Goal: Task Accomplishment & Management: Manage account settings

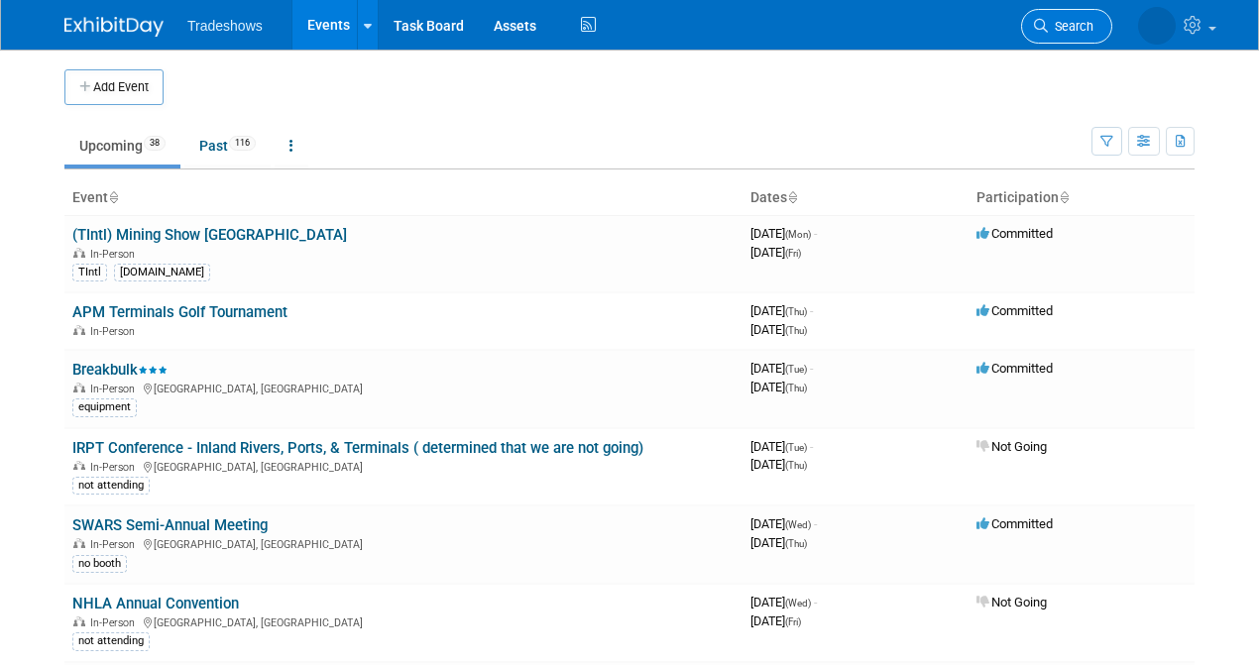
click at [1083, 21] on span "Search" at bounding box center [1071, 26] width 46 height 15
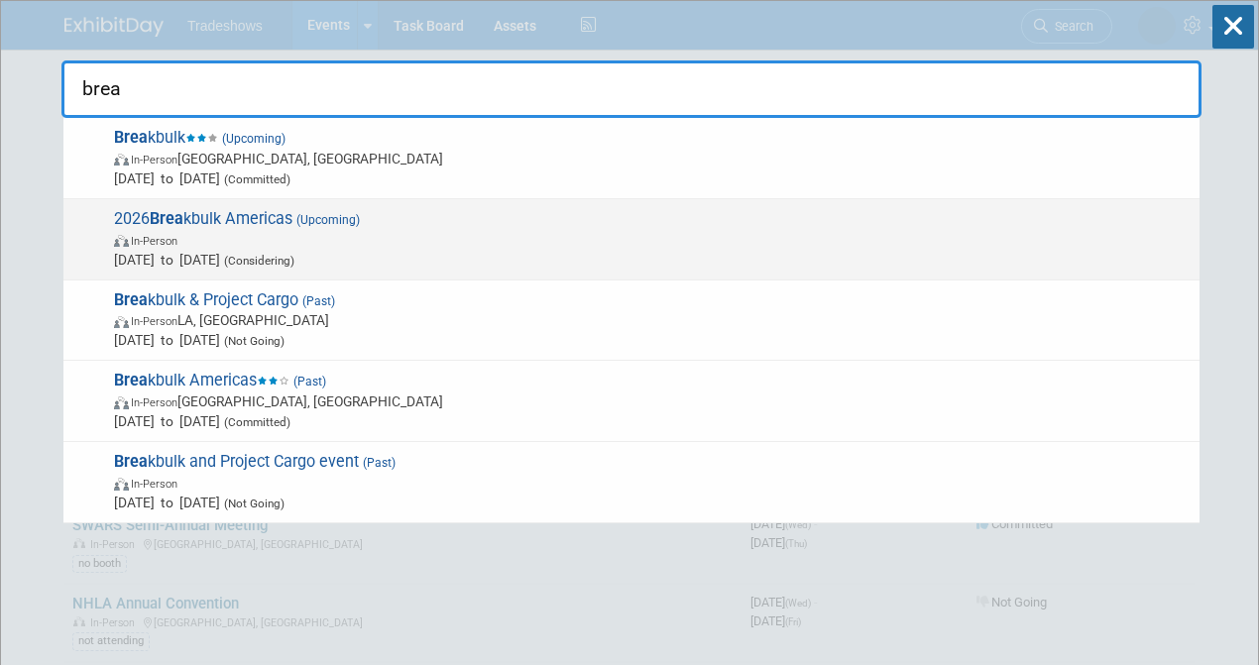
type input "brea"
click at [218, 240] on span "In-Person" at bounding box center [652, 240] width 1076 height 20
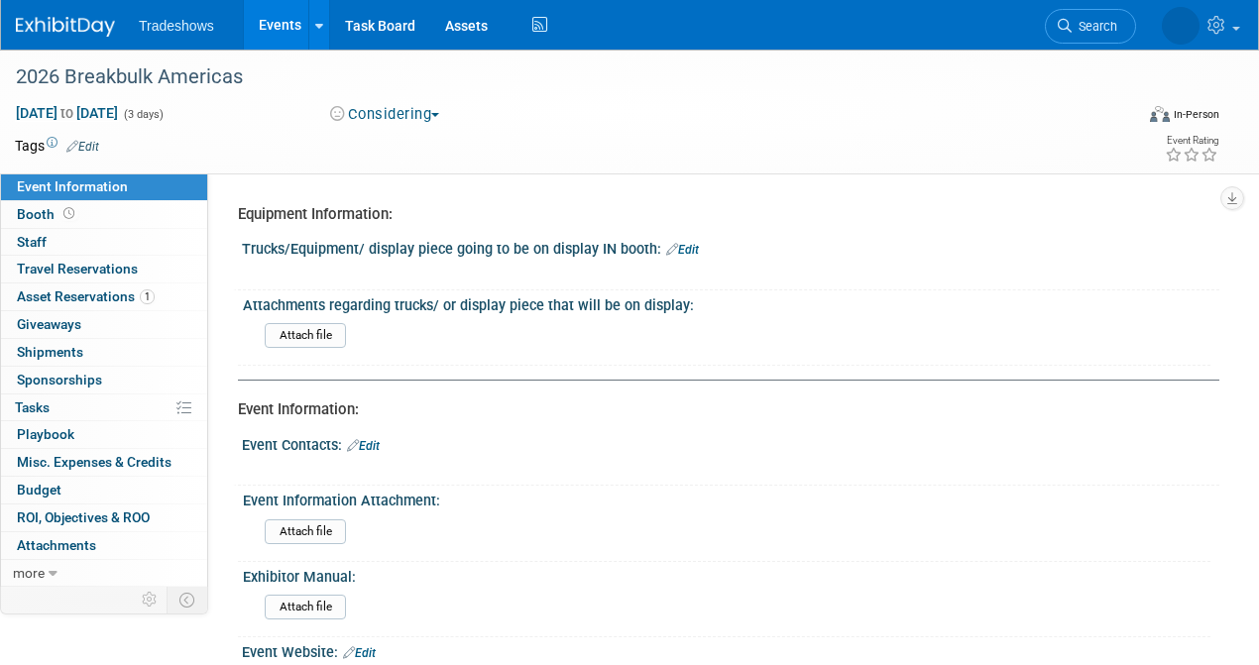
click at [121, 186] on span "Event Information" at bounding box center [72, 187] width 111 height 16
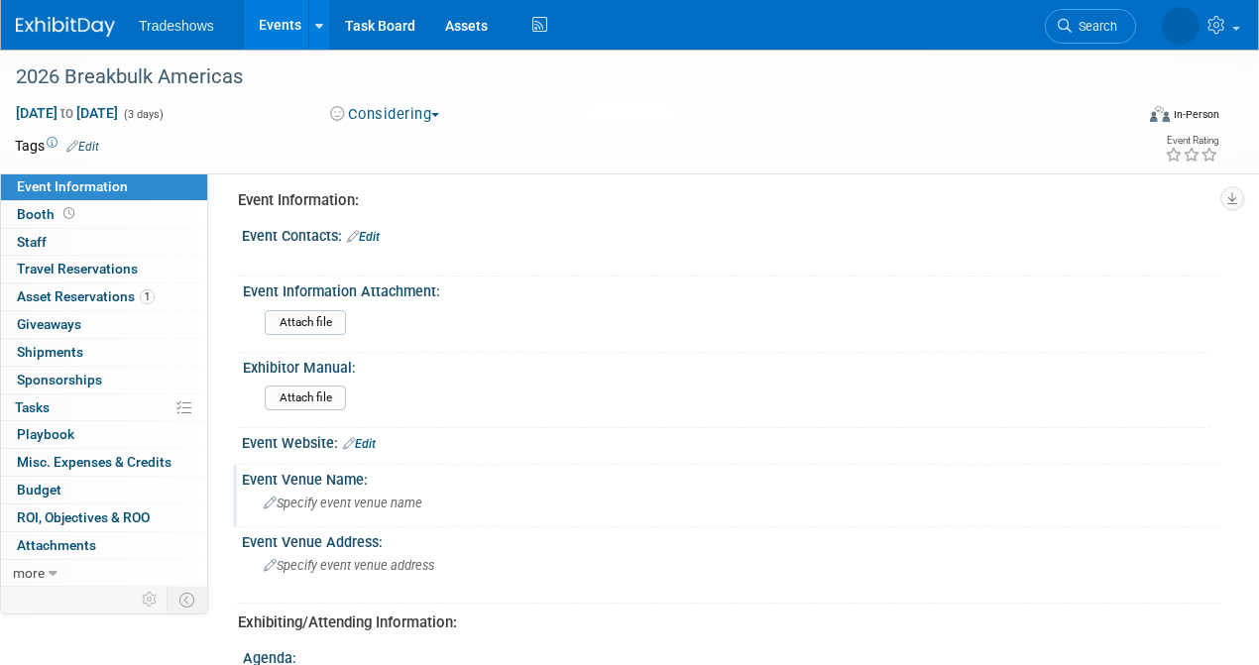
scroll to position [198, 0]
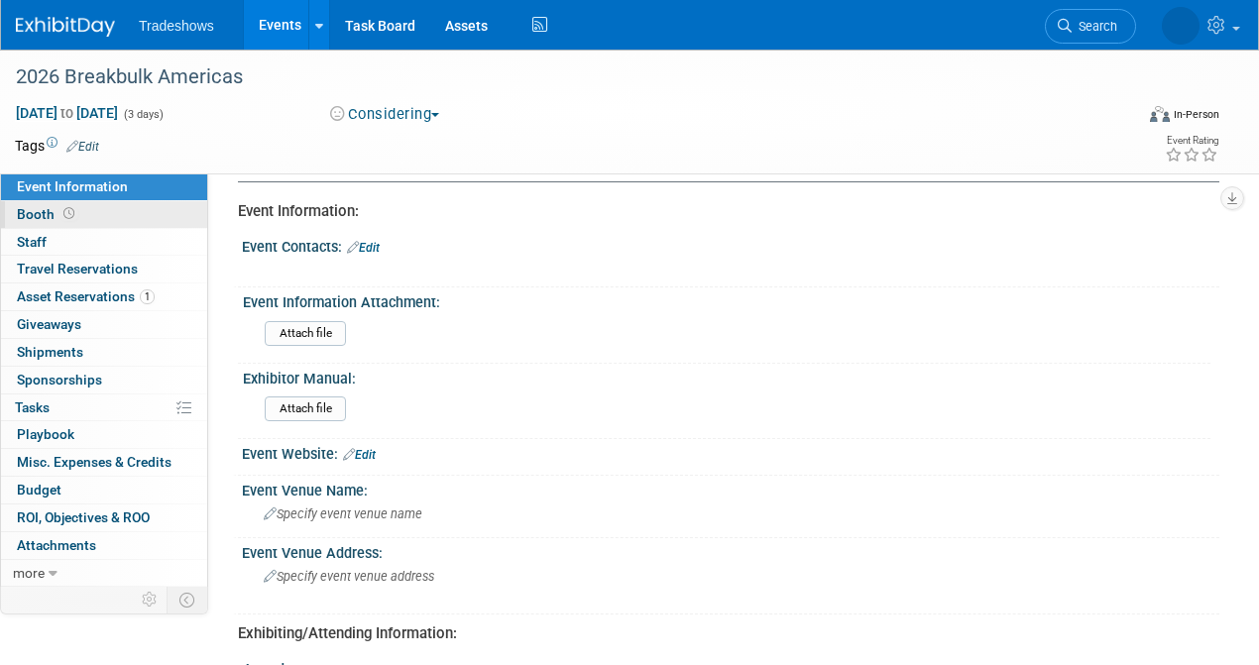
click at [81, 217] on link "Booth" at bounding box center [104, 214] width 206 height 27
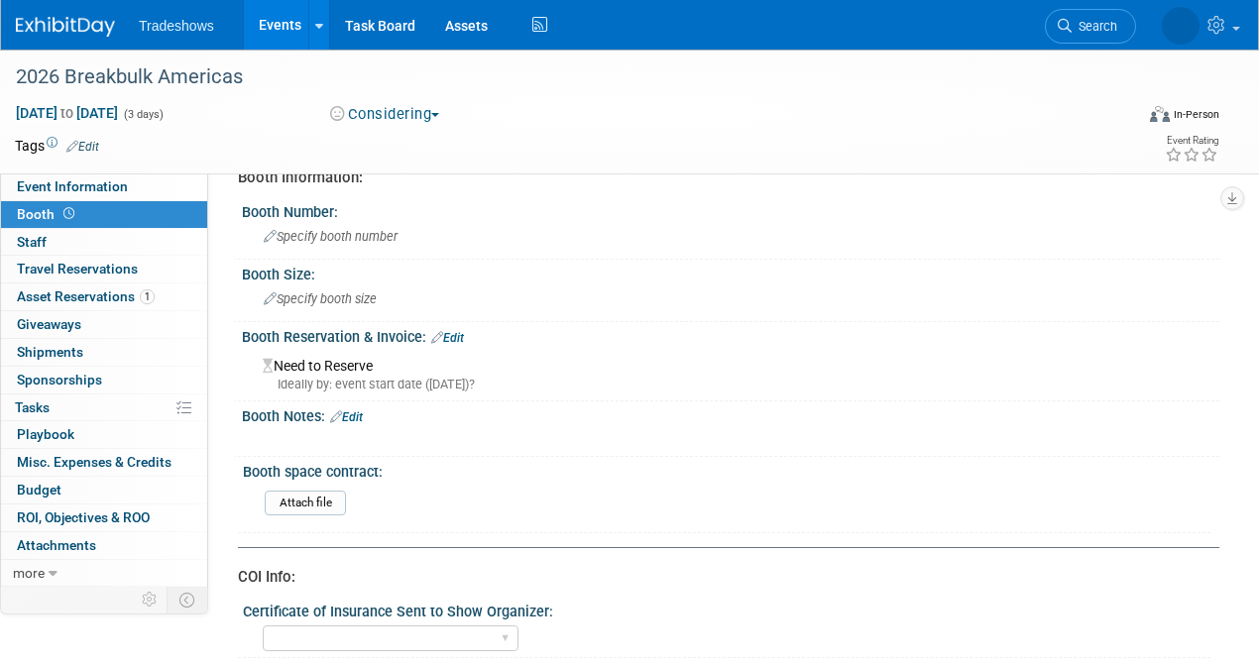
scroll to position [0, 0]
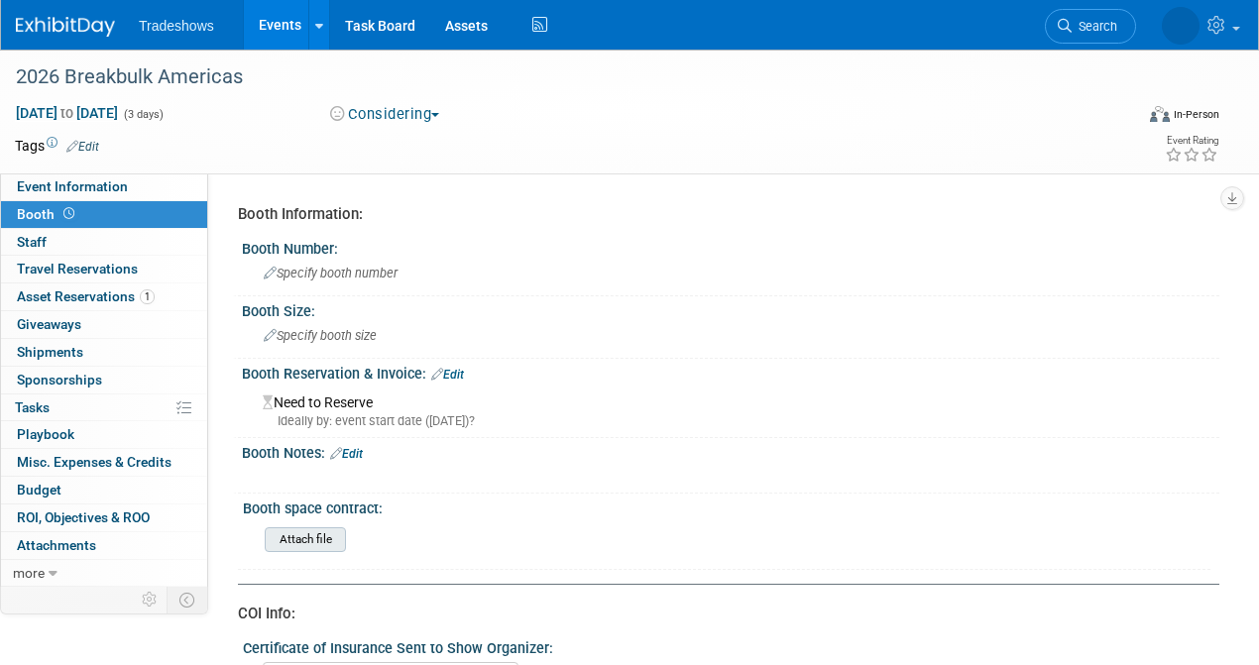
click at [309, 539] on input "file" at bounding box center [210, 540] width 270 height 23
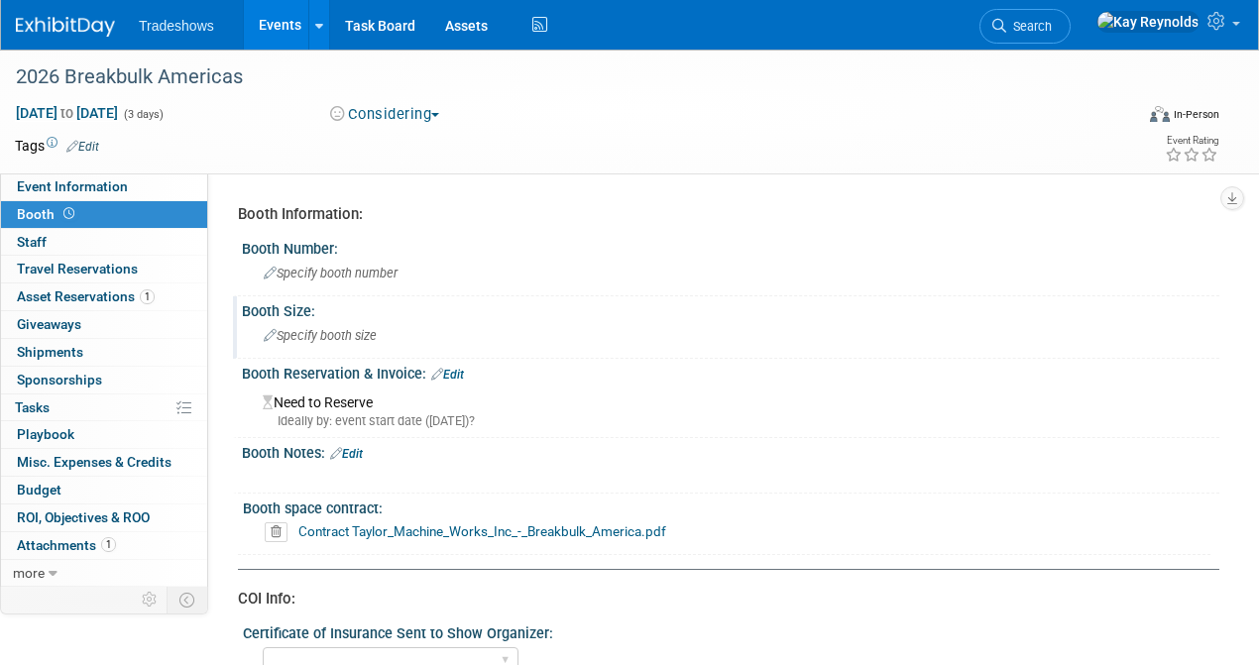
click at [341, 337] on span "Specify booth size" at bounding box center [320, 335] width 113 height 15
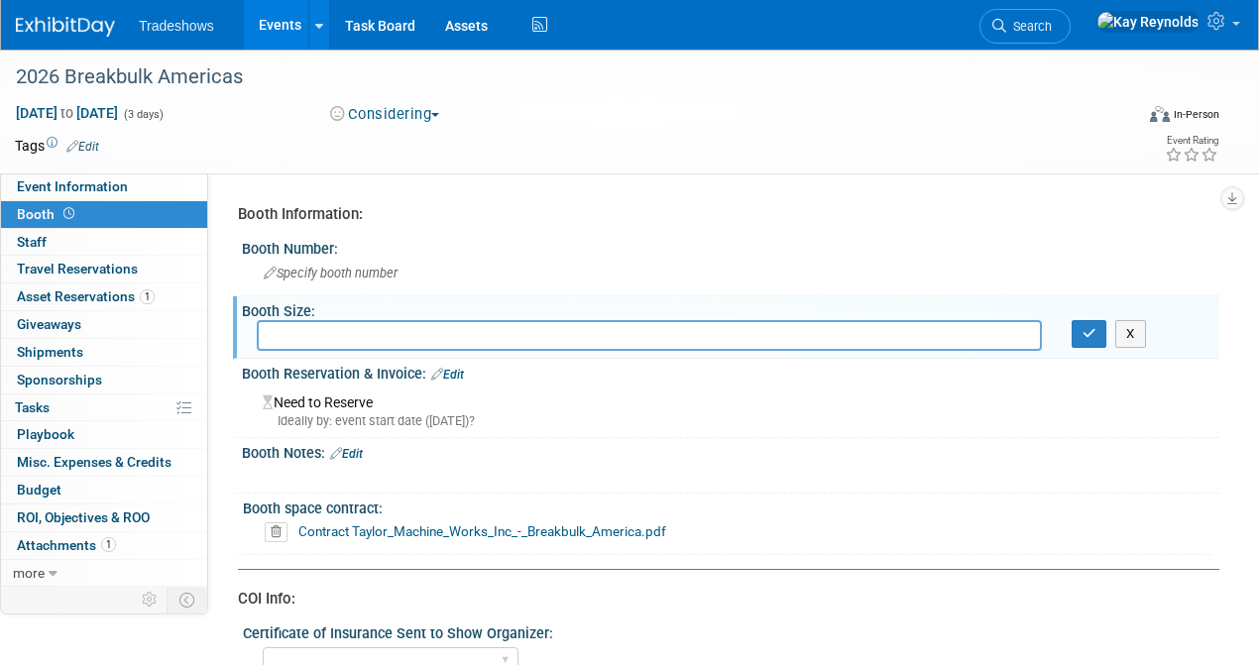
click at [341, 337] on input "text" at bounding box center [649, 335] width 785 height 31
type input "we have until Oct 30 to make any changes to a 30 x 40"
click at [1083, 335] on icon "button" at bounding box center [1090, 333] width 14 height 13
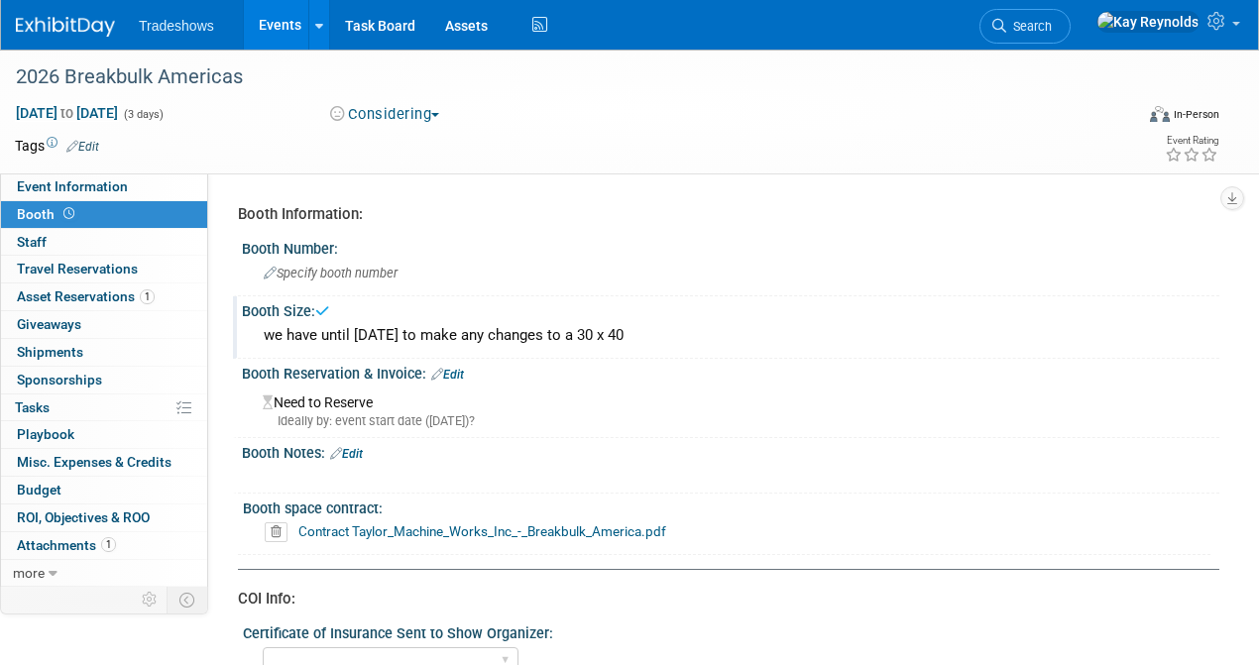
click at [456, 373] on link "Edit" at bounding box center [447, 375] width 33 height 14
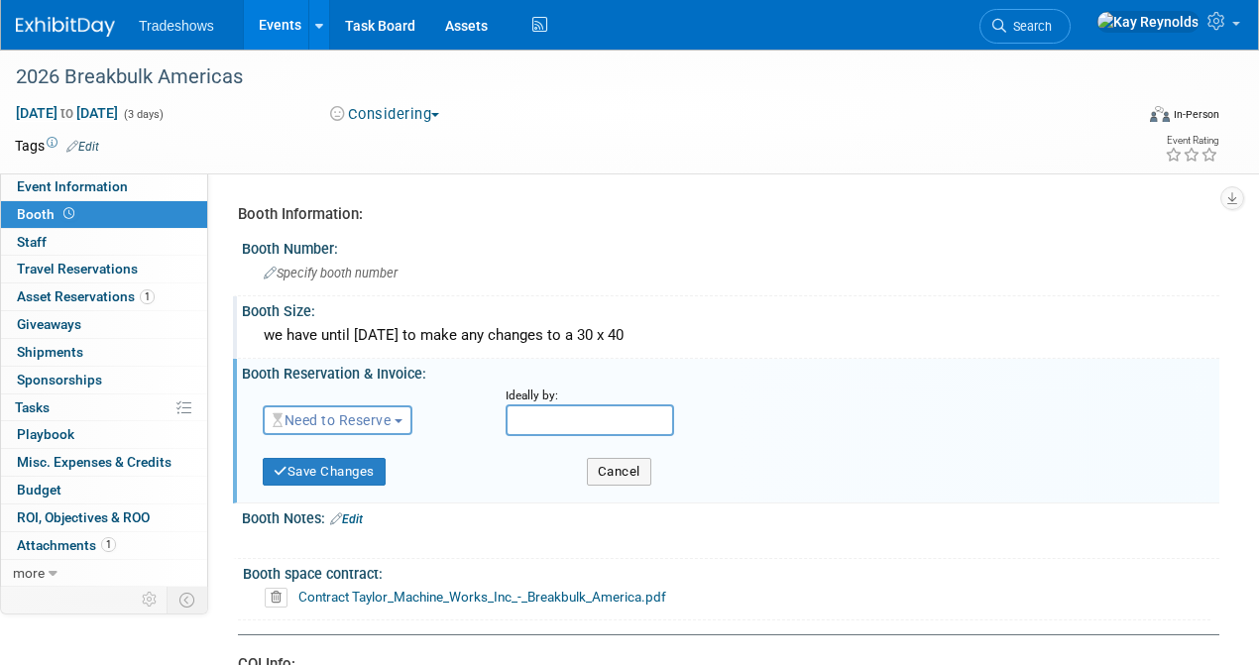
click at [370, 417] on span "Need to Reserve" at bounding box center [332, 421] width 118 height 16
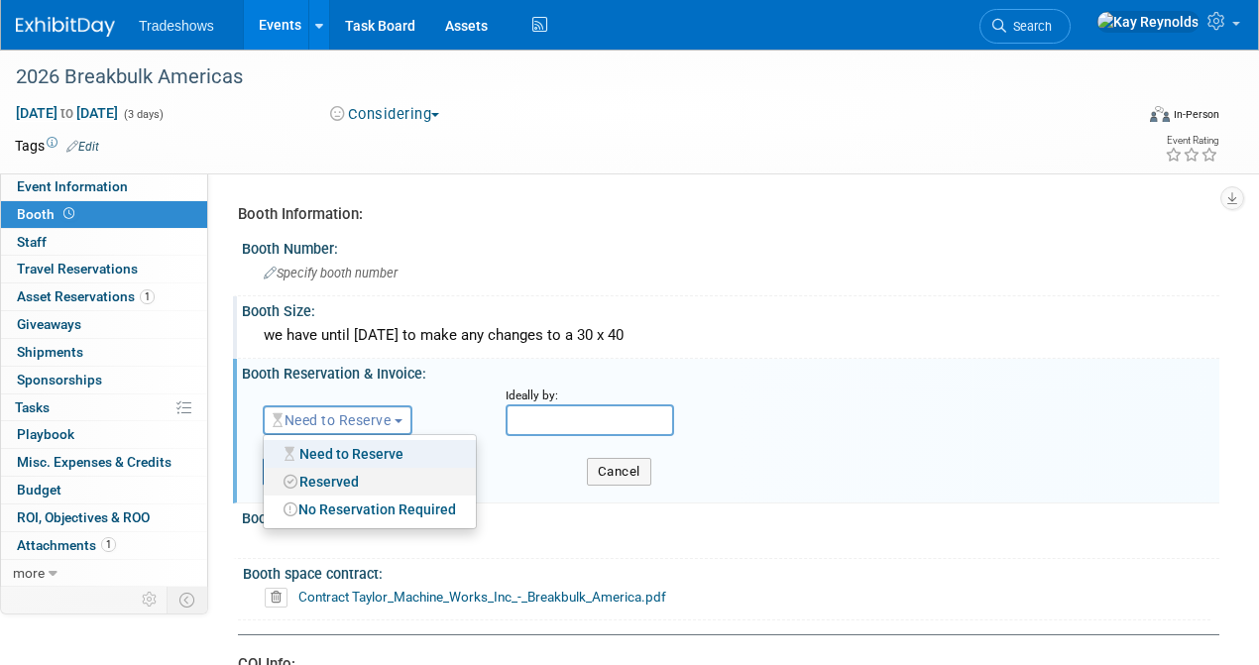
click at [351, 482] on link "Reserved" at bounding box center [370, 482] width 212 height 28
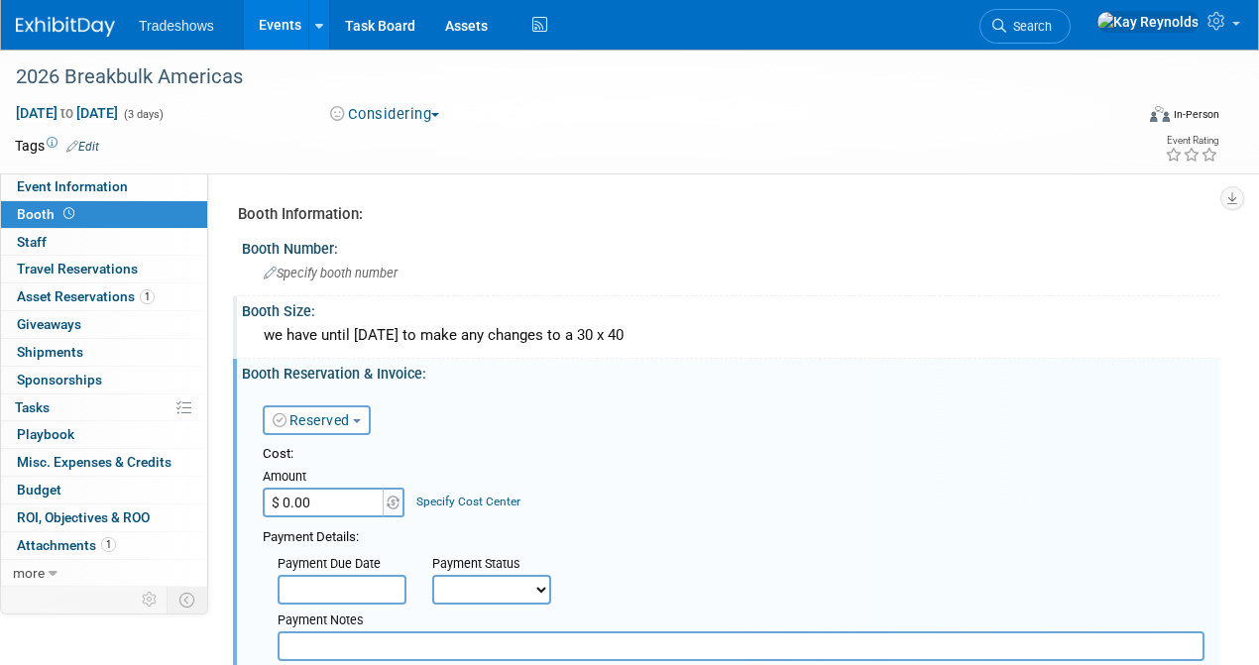
click at [349, 496] on input "$ 0.00" at bounding box center [325, 503] width 124 height 30
type input "$ 66,220.00"
click at [313, 575] on body "Tradeshows Events Add Event Bulk Upload Events Shareable Event Boards Recently …" at bounding box center [629, 332] width 1259 height 665
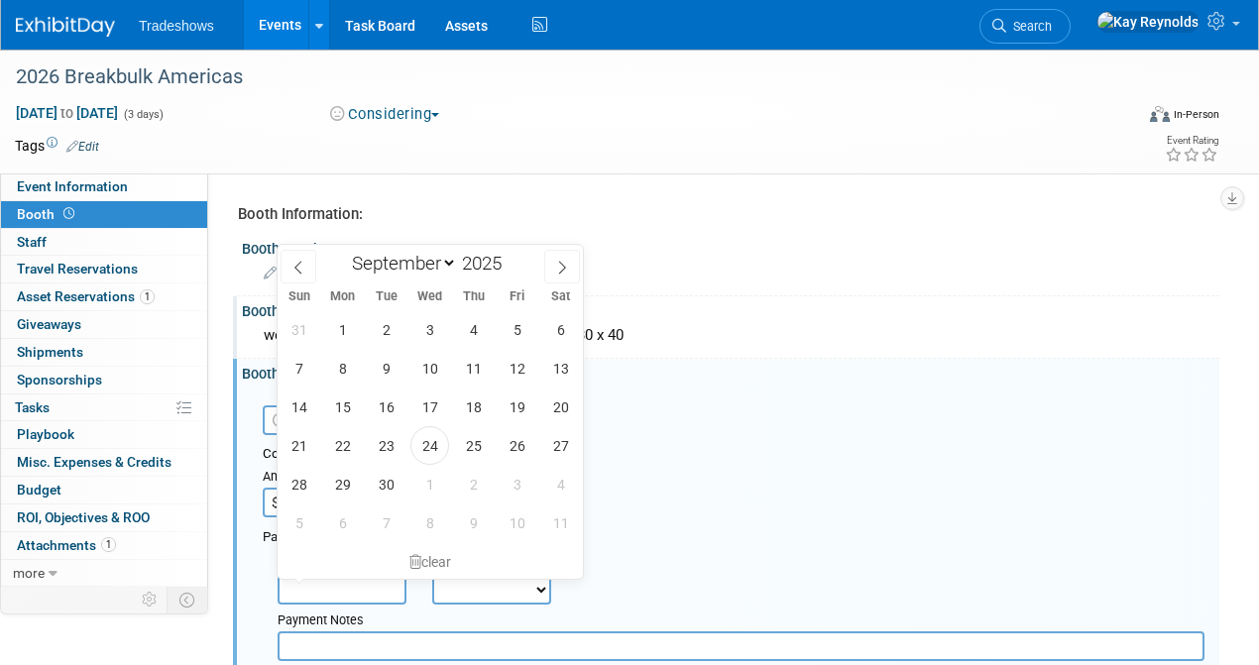
click at [317, 590] on input "text" at bounding box center [342, 590] width 129 height 30
click at [985, 503] on div "Cost: Amount $ 66,220.00 Specify Cost Center Cost Center -- Not Specified --" at bounding box center [734, 481] width 942 height 72
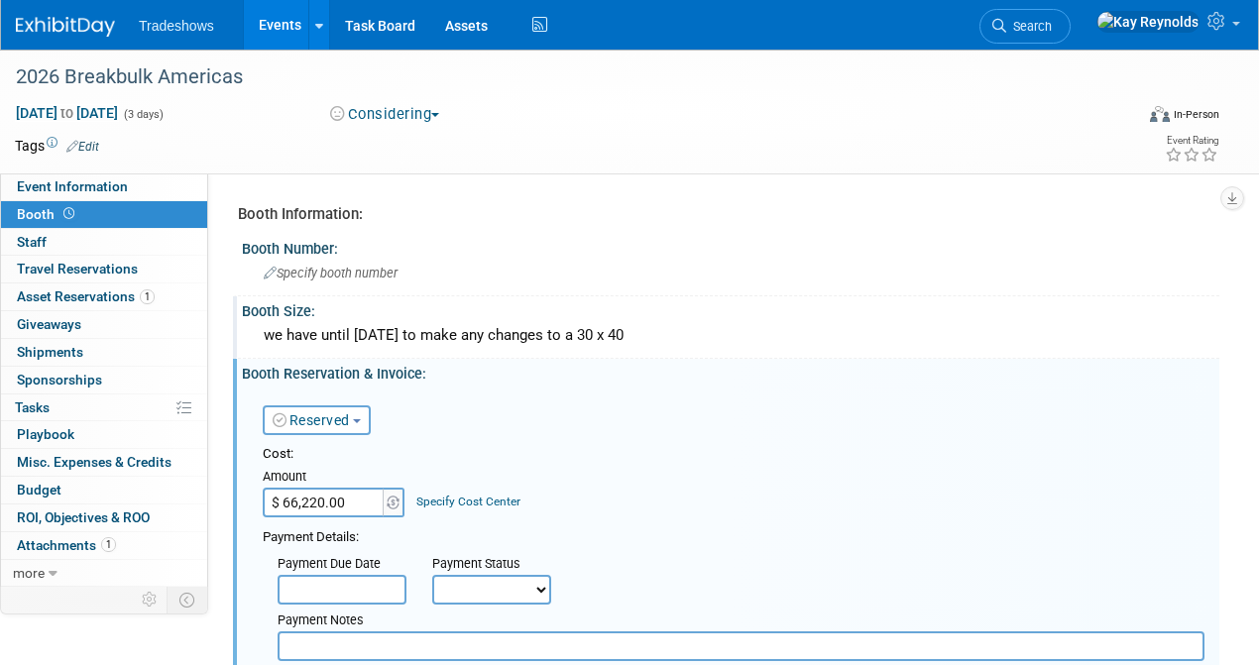
click at [318, 583] on input "text" at bounding box center [342, 590] width 129 height 30
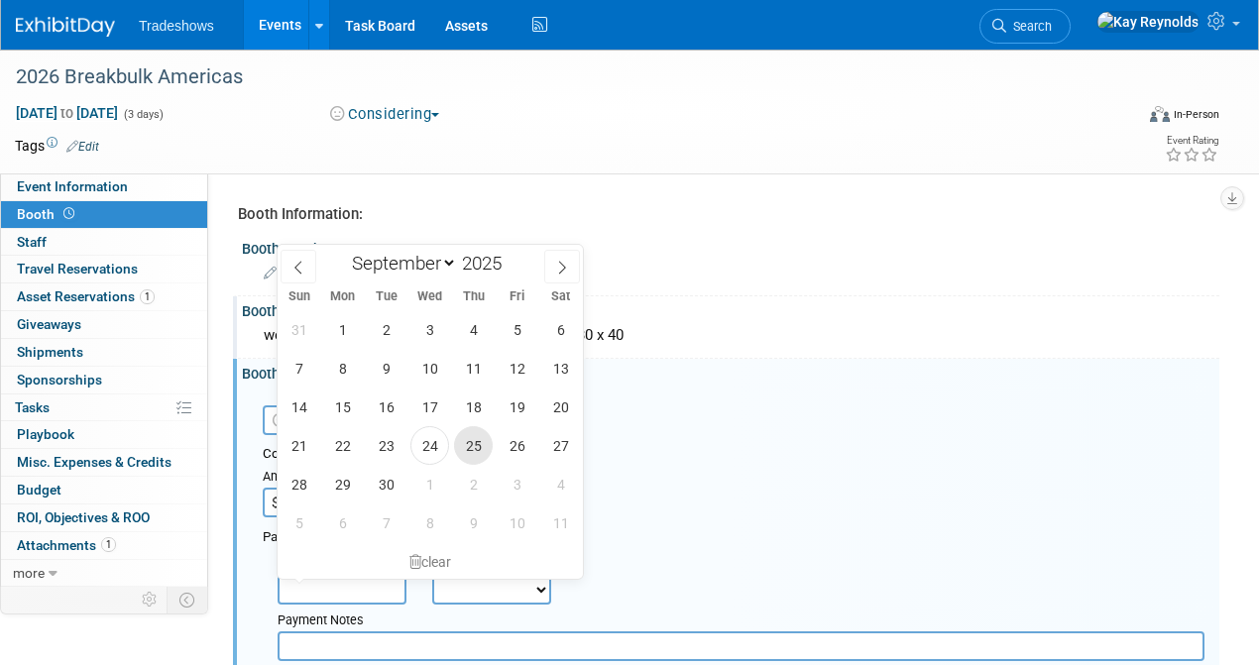
click at [472, 444] on span "25" at bounding box center [473, 445] width 39 height 39
type input "Sep 25, 2025"
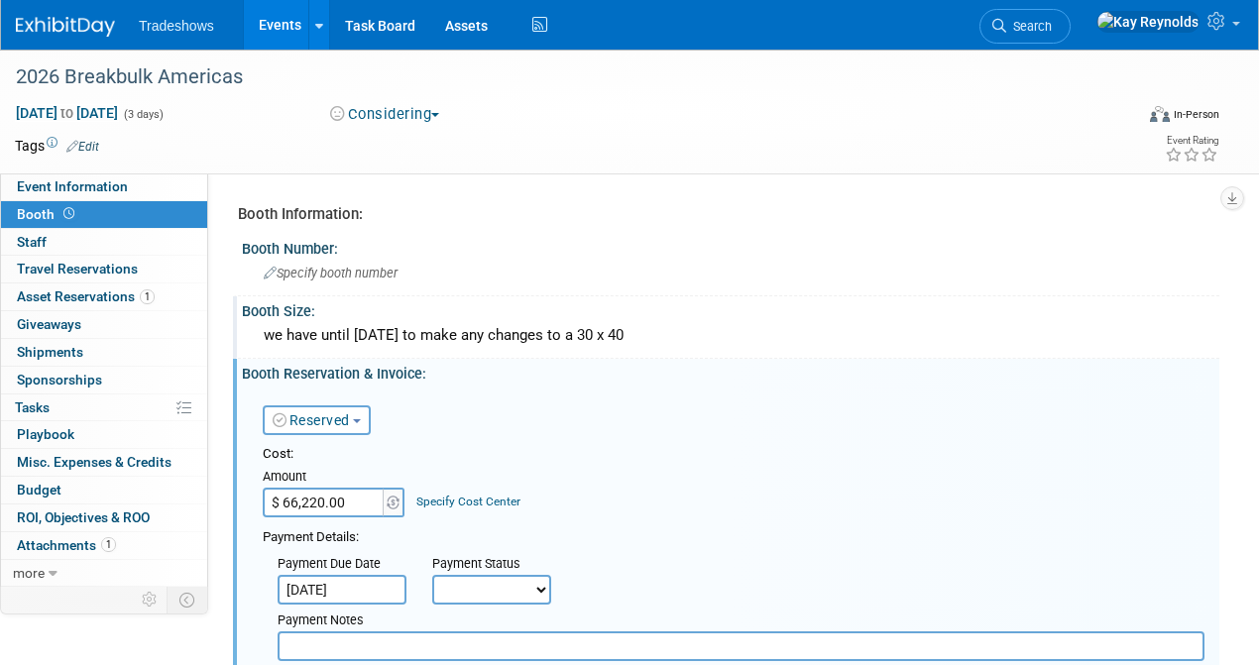
click at [470, 585] on select "Not Paid Yet Partially Paid Paid in Full" at bounding box center [491, 590] width 119 height 30
select select "3"
click at [432, 575] on select "Not Paid Yet Partially Paid Paid in Full" at bounding box center [491, 590] width 119 height 30
click at [304, 638] on input "text" at bounding box center [741, 647] width 927 height 30
type input "s"
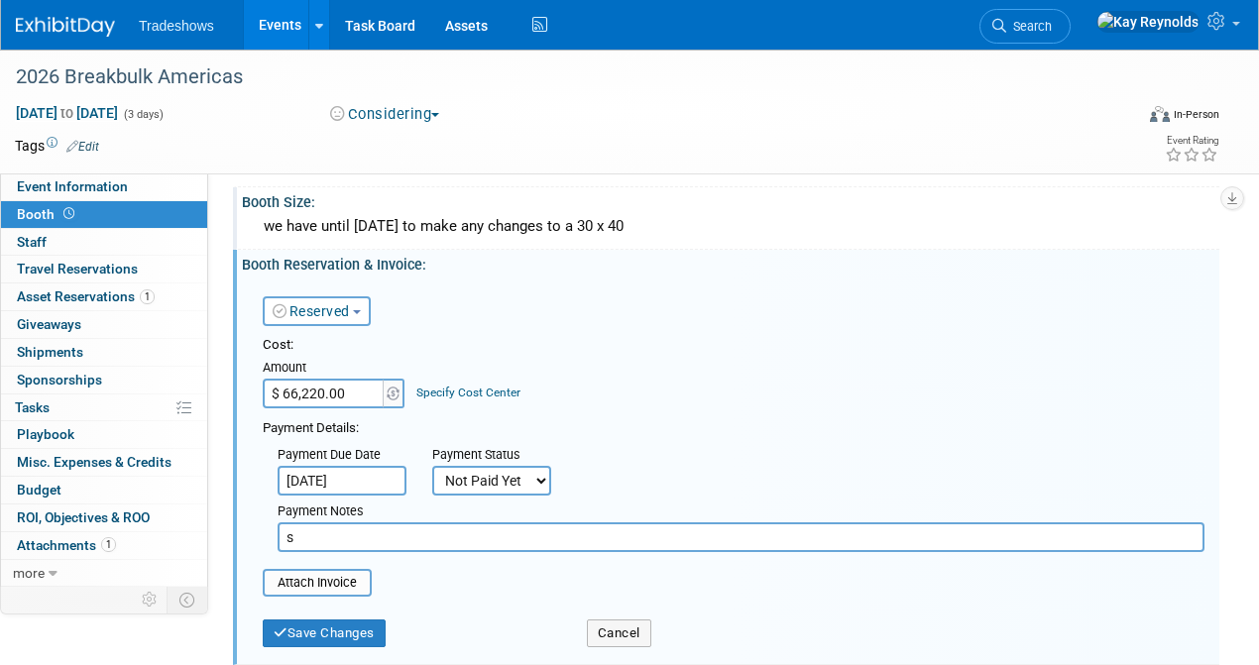
scroll to position [132, 0]
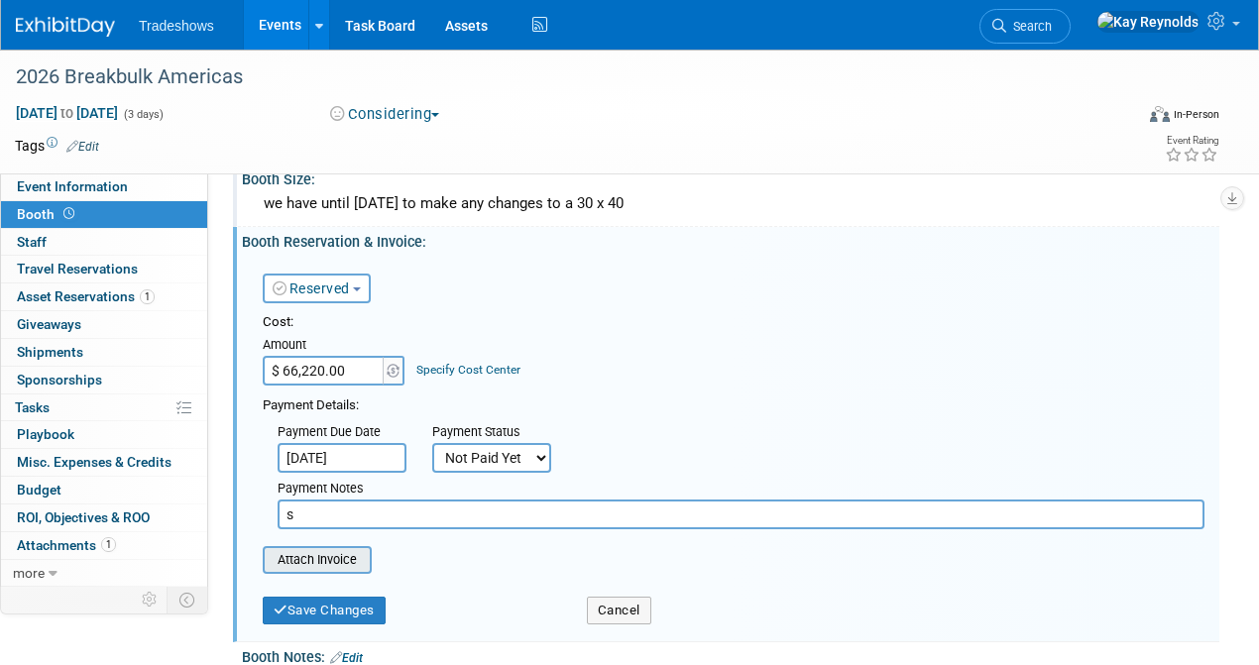
click at [326, 556] on input "file" at bounding box center [252, 560] width 236 height 24
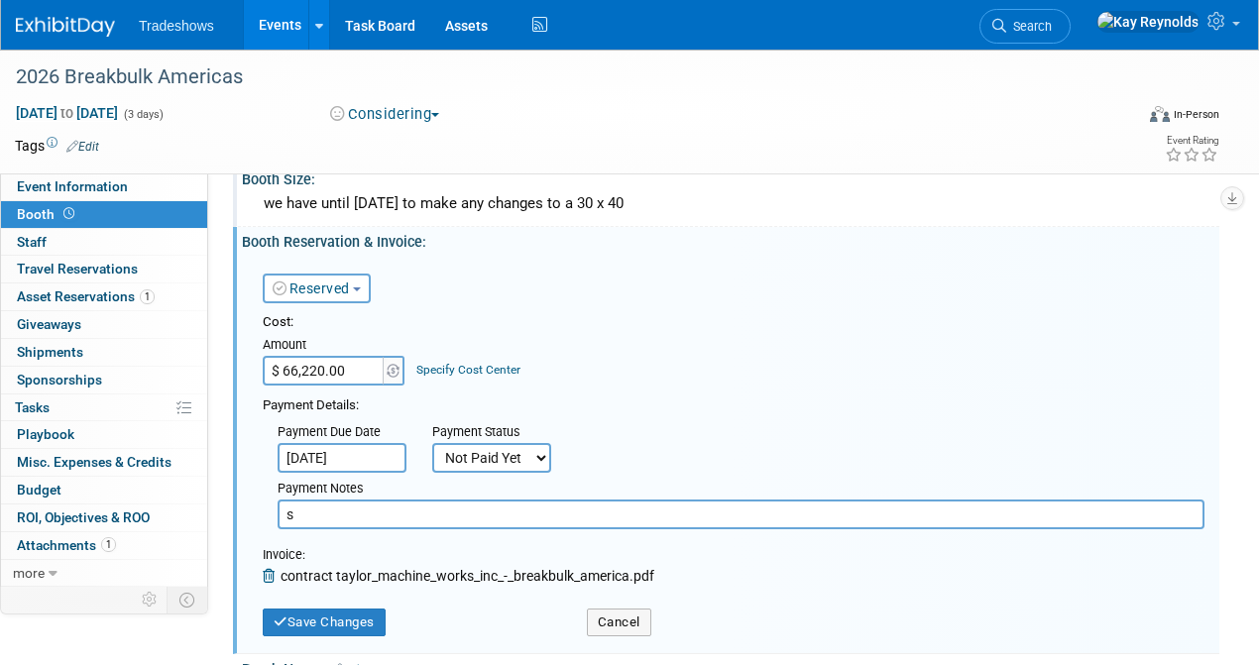
drag, startPoint x: 293, startPoint y: 514, endPoint x: 280, endPoint y: 511, distance: 13.2
click at [280, 511] on input "s" at bounding box center [741, 515] width 927 height 30
click at [308, 519] on input "s" at bounding box center [741, 515] width 927 height 30
drag, startPoint x: 301, startPoint y: 514, endPoint x: 242, endPoint y: 513, distance: 59.5
click at [242, 513] on div "Reserved Need to Reserve Reserved No Reservation Required Ideally by: Cost: s" at bounding box center [731, 450] width 978 height 398
